Goal: Task Accomplishment & Management: Use online tool/utility

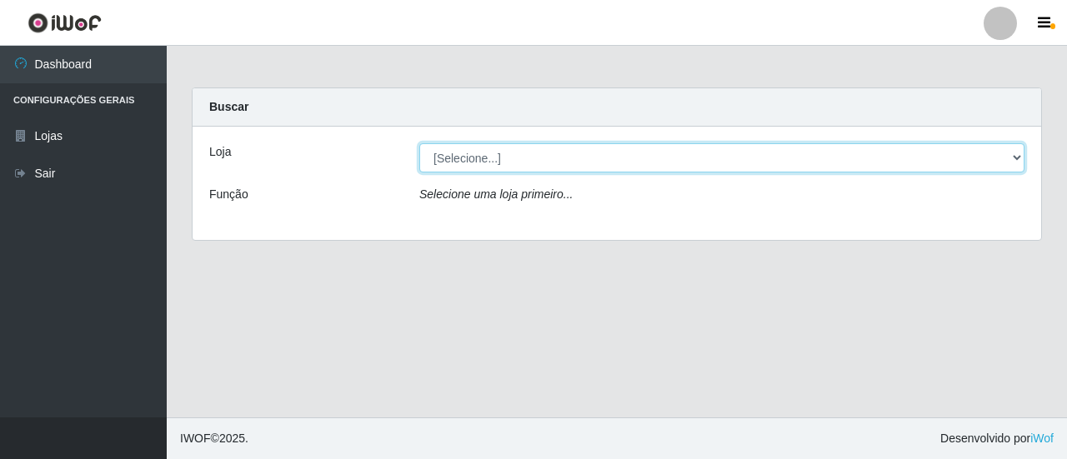
click at [782, 163] on select "[Selecione...] Extrabom - Loja 01 Centro de Distribuição" at bounding box center [721, 157] width 605 height 29
select select "435"
click at [419, 143] on select "[Selecione...] Extrabom - Loja 01 Centro de Distribuição" at bounding box center [721, 157] width 605 height 29
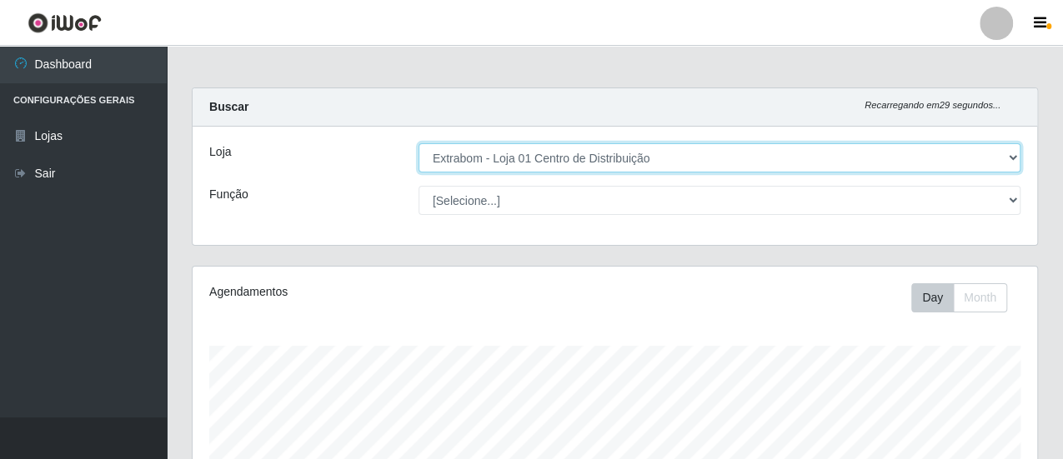
scroll to position [345, 844]
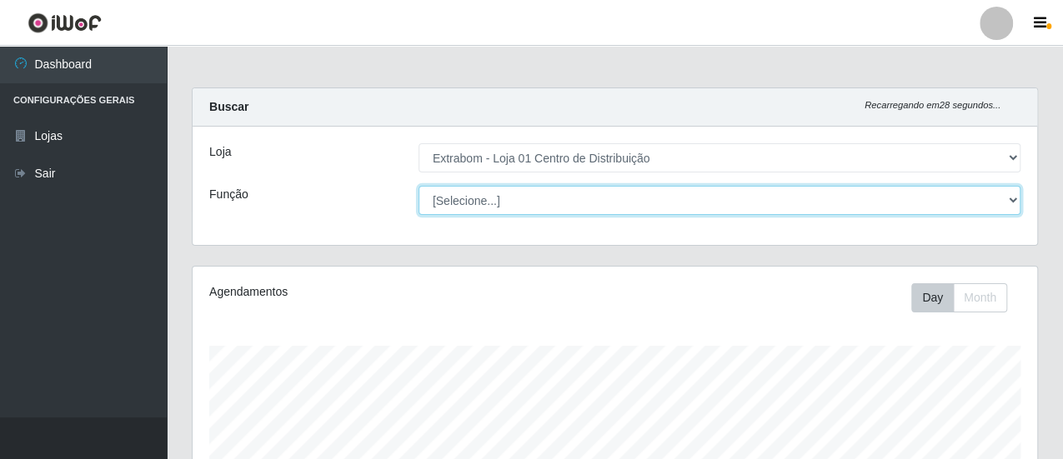
click at [665, 201] on select "[Selecione...] Carregador e Descarregador de Caminhão Carregador e Descarregado…" at bounding box center [719, 200] width 602 height 29
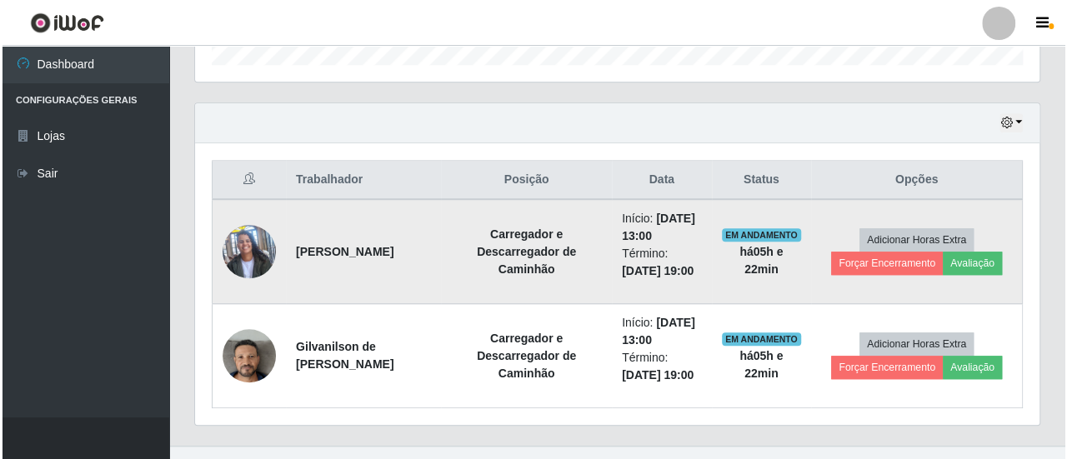
scroll to position [555, 0]
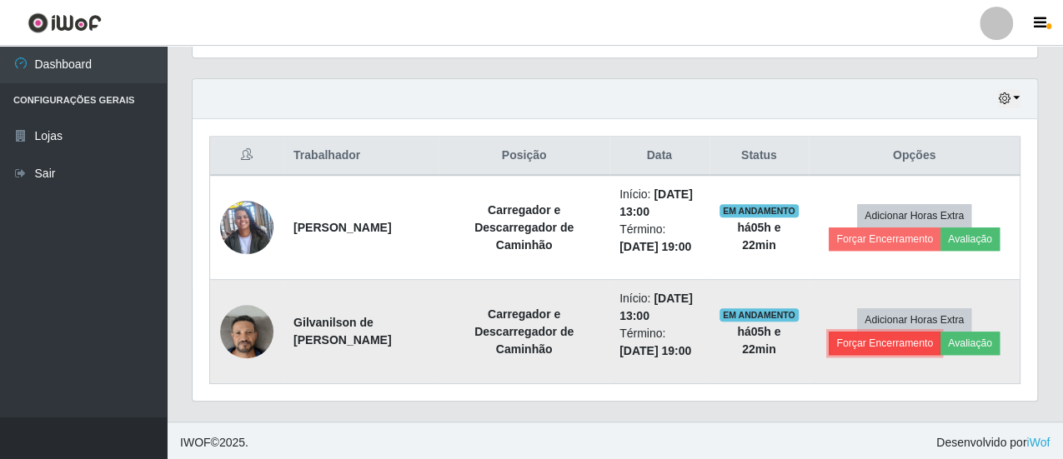
click at [884, 339] on button "Forçar Encerramento" at bounding box center [885, 343] width 112 height 23
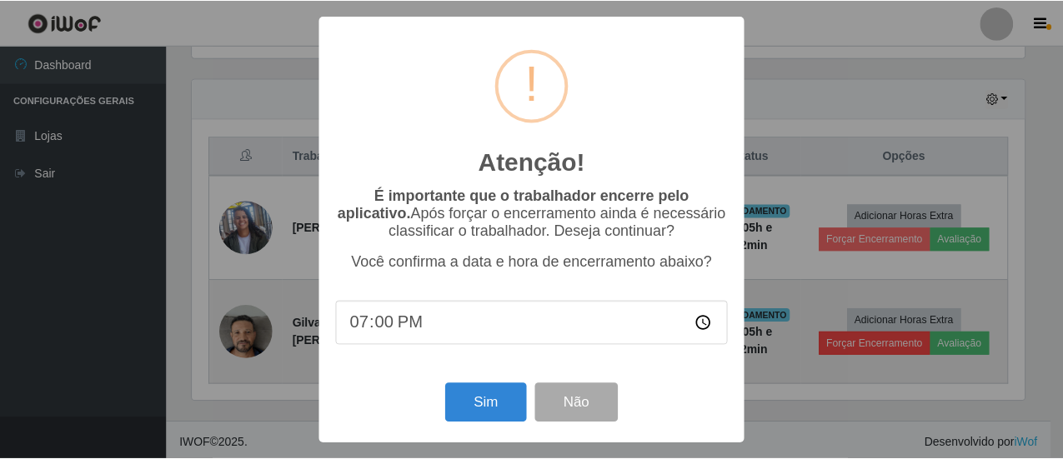
scroll to position [345, 836]
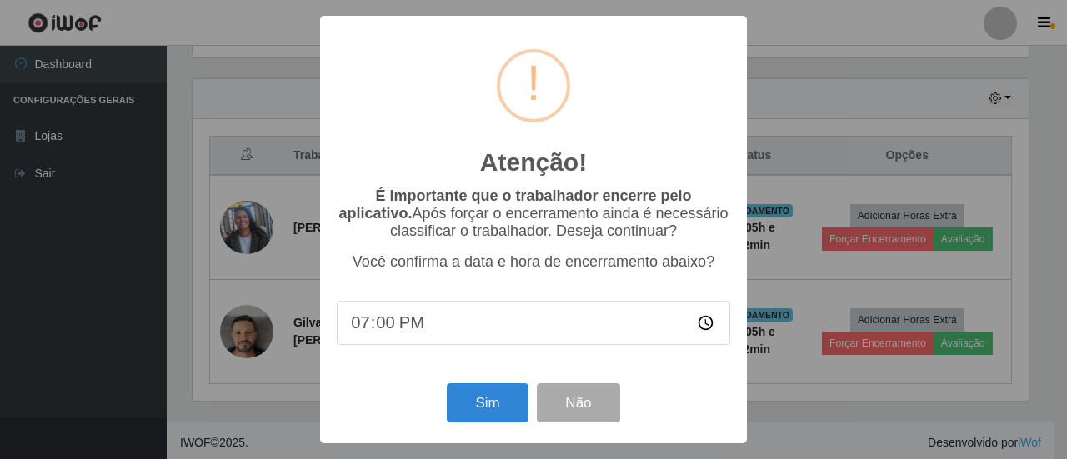
click at [703, 328] on input "19:00" at bounding box center [533, 323] width 393 height 44
click at [392, 382] on div "Atenção! × É importante que o trabalhador encerre pelo aplicativo. Após forçar …" at bounding box center [533, 230] width 427 height 428
click at [485, 406] on button "Sim" at bounding box center [487, 402] width 81 height 39
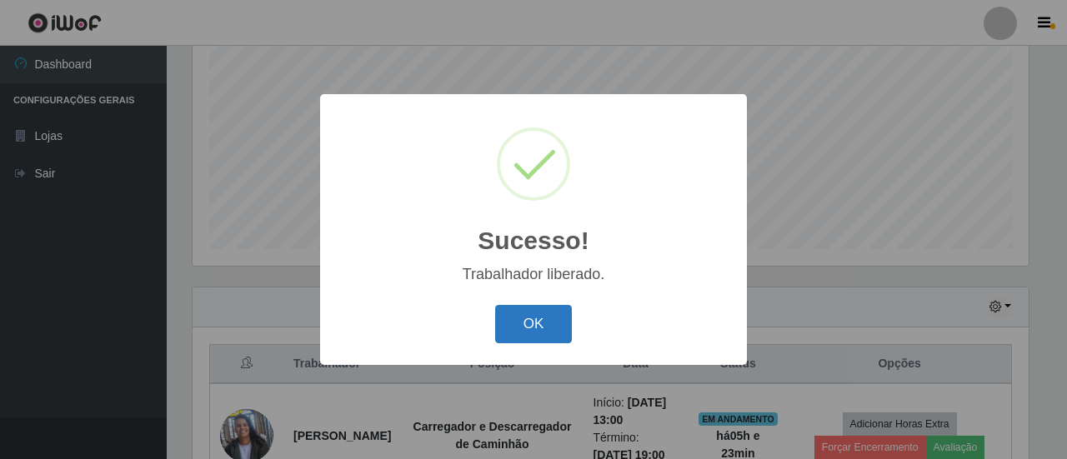
click at [530, 331] on button "OK" at bounding box center [534, 324] width 78 height 39
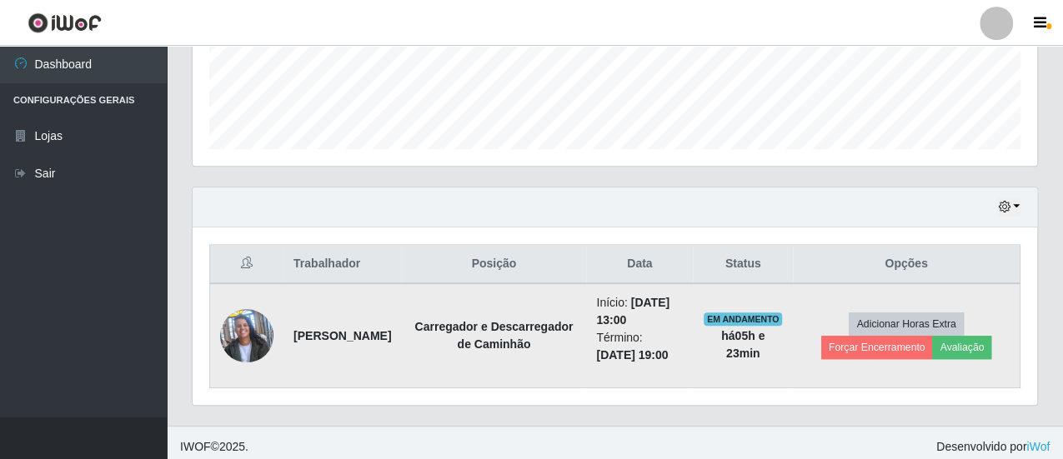
scroll to position [451, 0]
